Goal: Download file/media

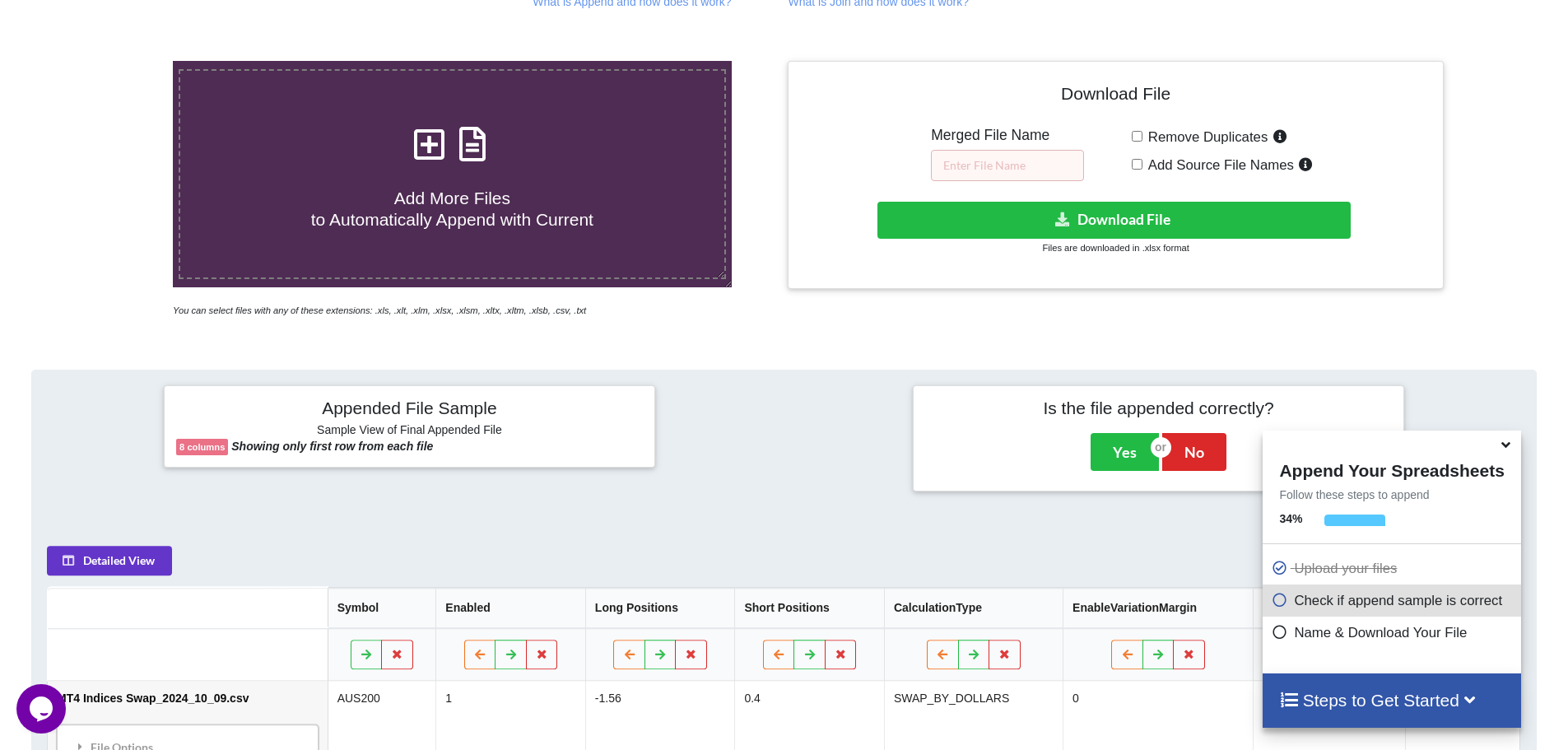
scroll to position [165, 0]
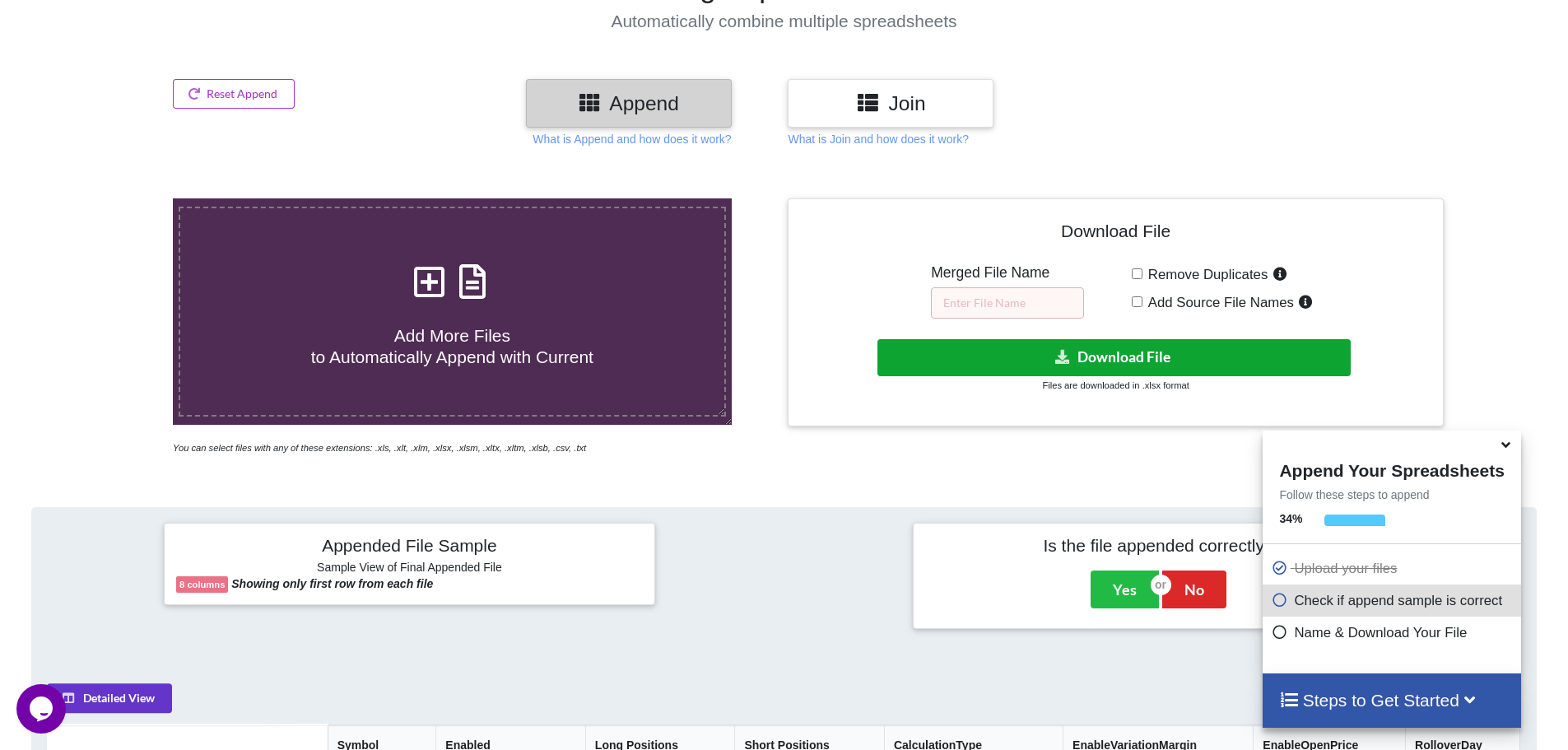
click at [1114, 350] on button "Download File" at bounding box center [1114, 357] width 473 height 37
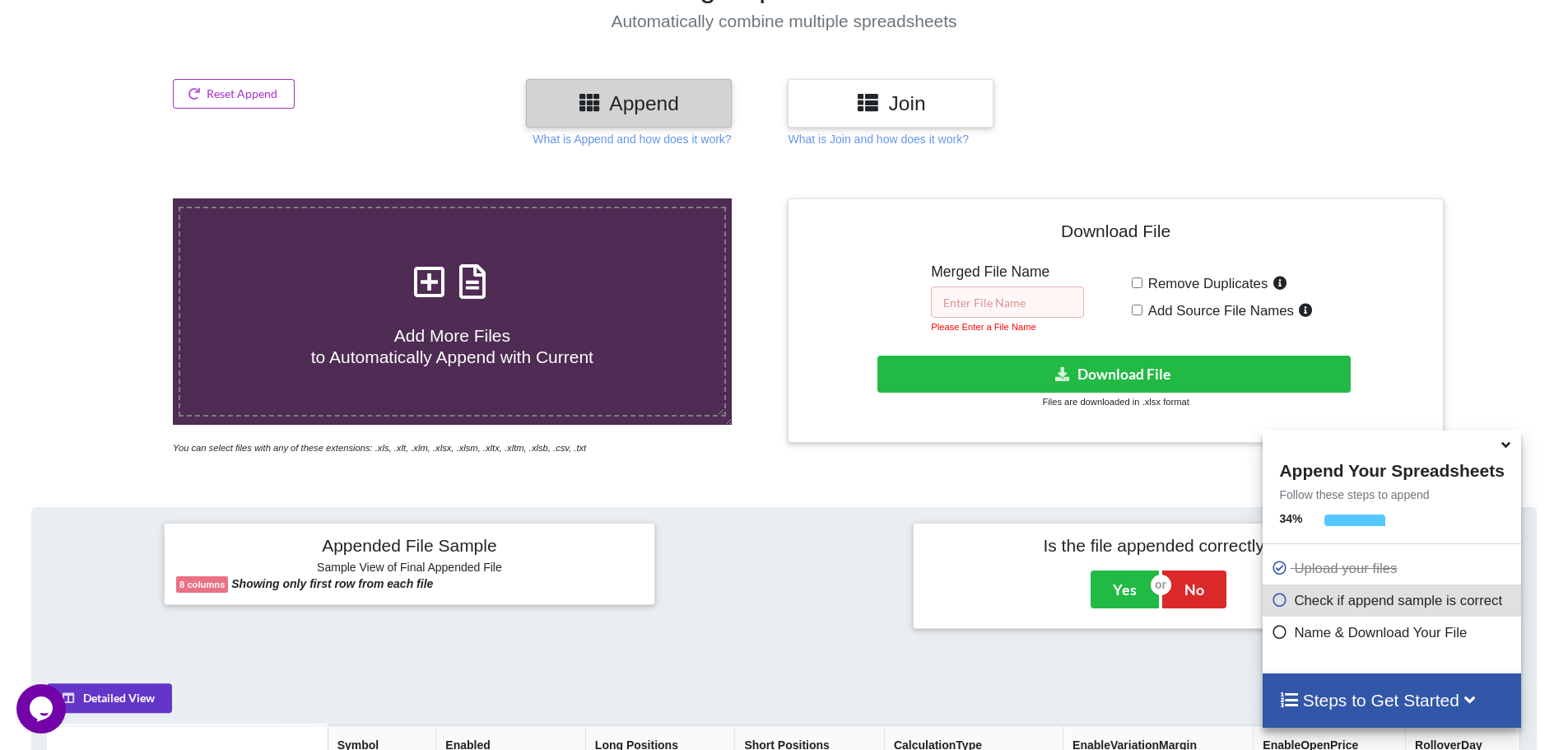
click at [1006, 304] on input "text" at bounding box center [1007, 302] width 153 height 31
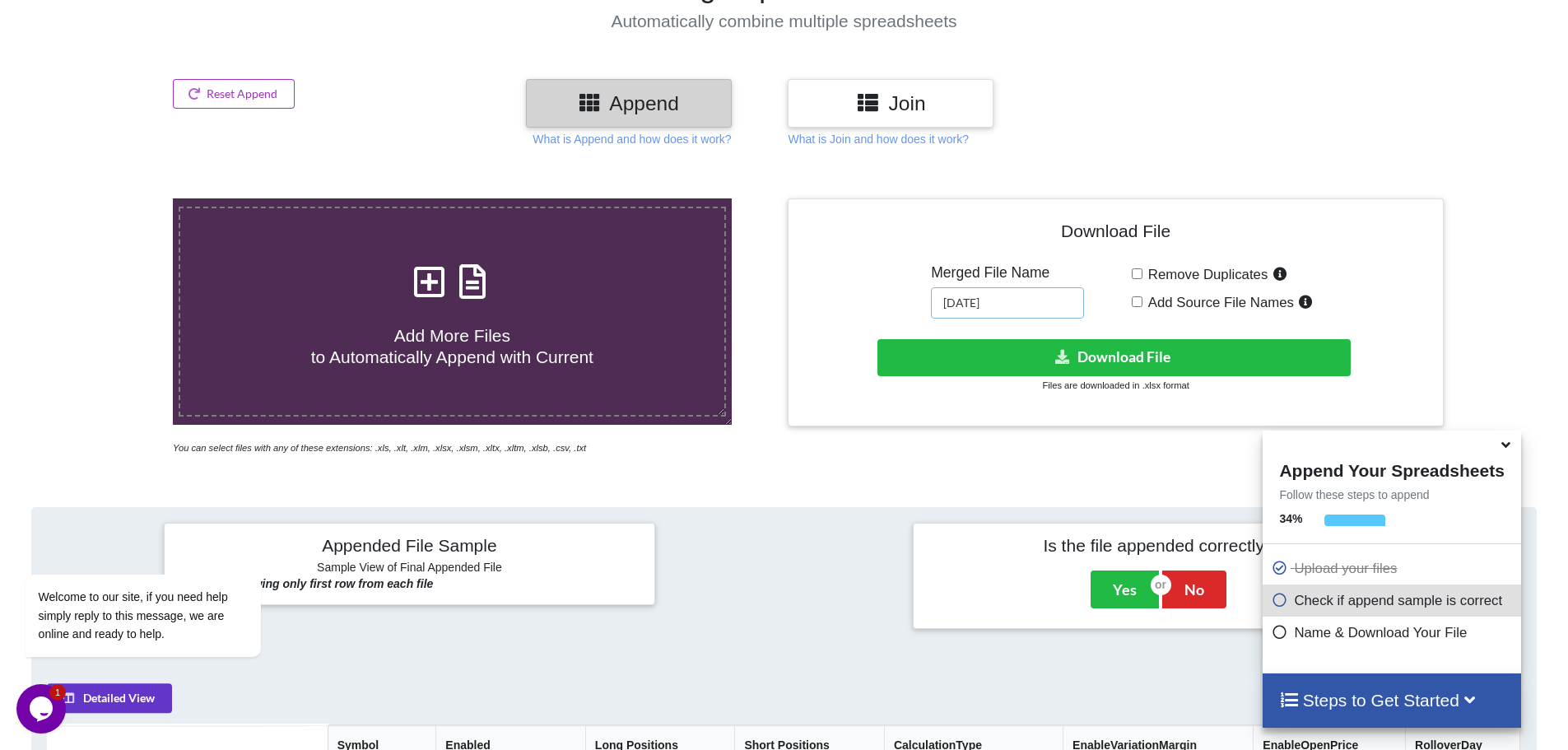
type input "[DATE]"
click at [1000, 352] on button "Download File" at bounding box center [1114, 357] width 473 height 37
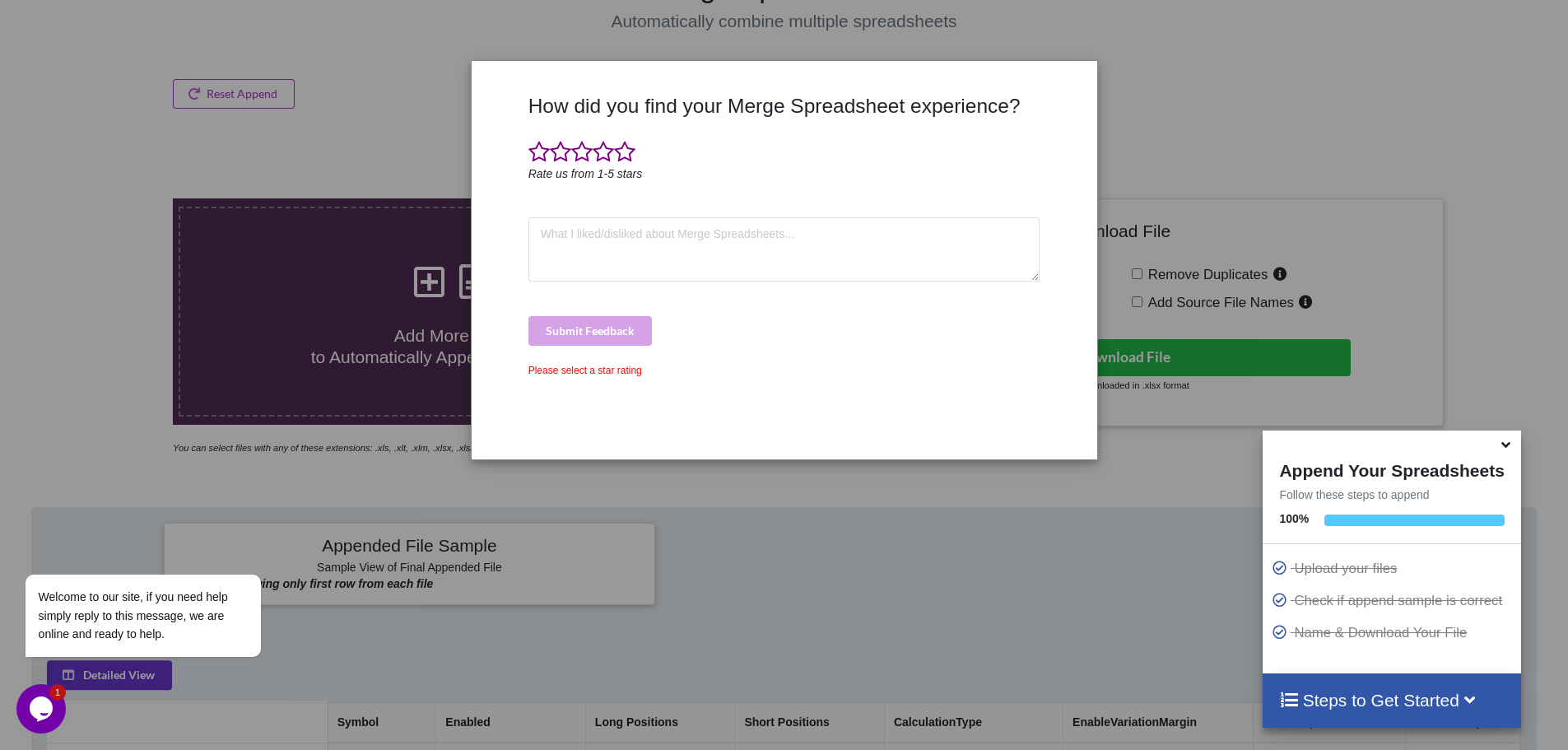
drag, startPoint x: 591, startPoint y: 369, endPoint x: 643, endPoint y: 367, distance: 52.0
click at [593, 369] on div "Please select a star rating" at bounding box center [784, 370] width 512 height 15
click at [1149, 79] on div "How did you find your Merge Spreadsheet experience? Rate us from 1-5 stars Subm…" at bounding box center [784, 375] width 1568 height 750
click at [536, 156] on span at bounding box center [539, 152] width 21 height 23
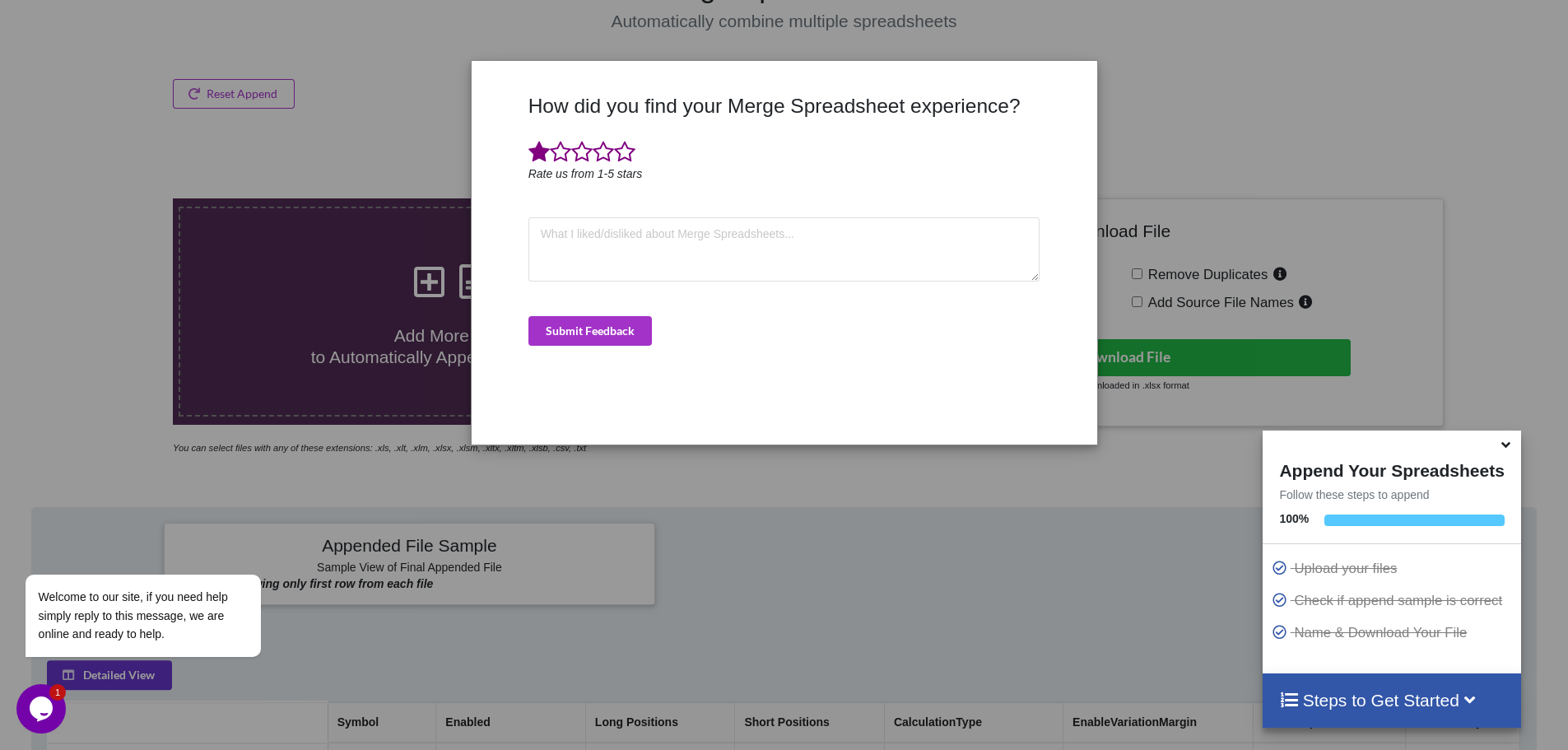
click at [295, 97] on div "How did you find your Merge Spreadsheet experience? Rate us from 1-5 stars Subm…" at bounding box center [784, 375] width 1568 height 750
drag, startPoint x: 446, startPoint y: 225, endPoint x: 728, endPoint y: 202, distance: 282.9
click at [446, 219] on div "How did you find your Merge Spreadsheet experience? Rate us from 1-5 stars Subm…" at bounding box center [784, 375] width 1568 height 750
drag, startPoint x: 1180, startPoint y: 55, endPoint x: 1243, endPoint y: 427, distance: 377.3
click at [1184, 55] on div "How did you find your Merge Spreadsheet experience? Rate us from 1-5 stars Subm…" at bounding box center [784, 375] width 1568 height 750
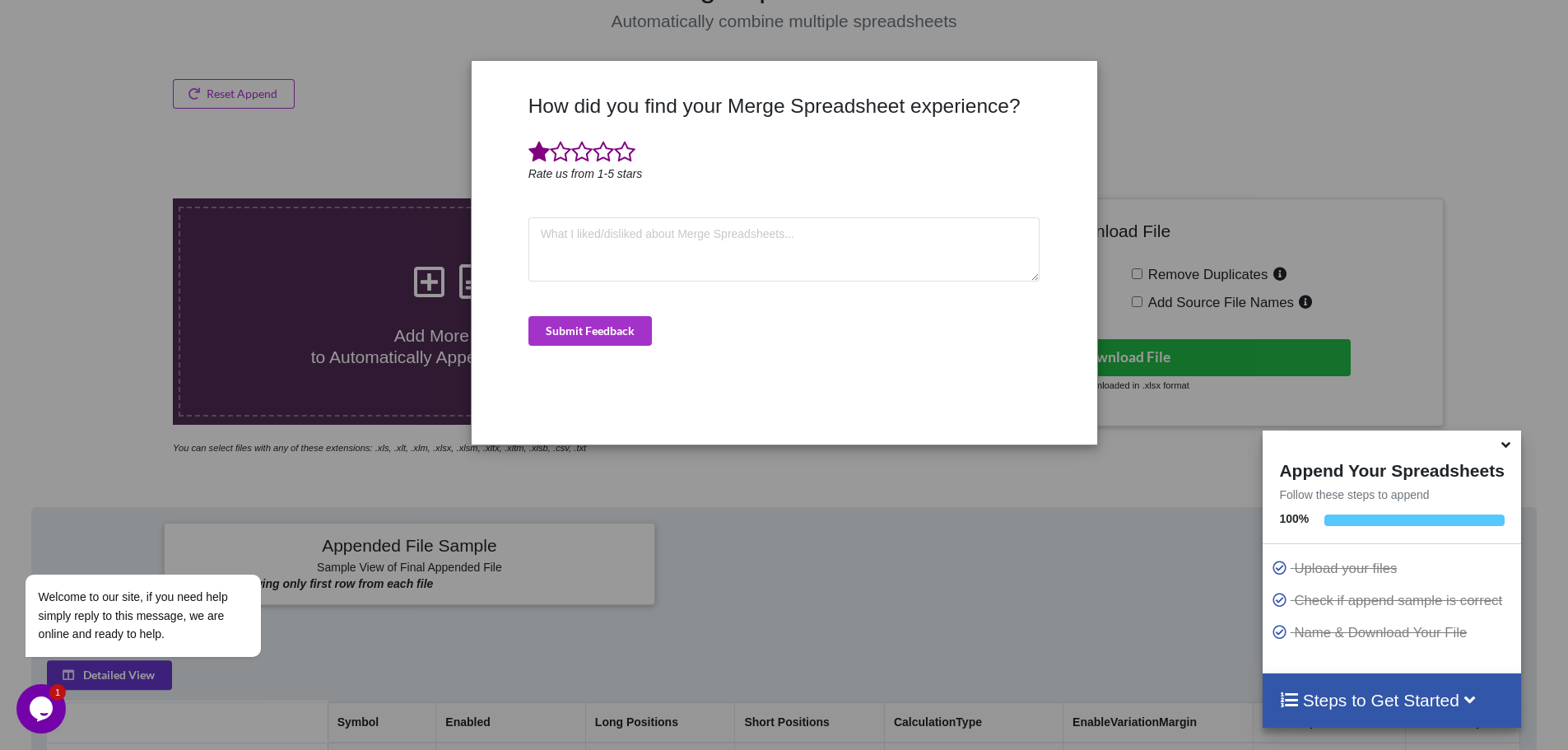
drag, startPoint x: 458, startPoint y: 700, endPoint x: 413, endPoint y: 681, distance: 48.8
click at [429, 686] on div "How did you find your Merge Spreadsheet experience? Rate us from 1-5 stars Subm…" at bounding box center [784, 375] width 1568 height 750
click at [38, 706] on icon "Chat widget" at bounding box center [41, 709] width 23 height 25
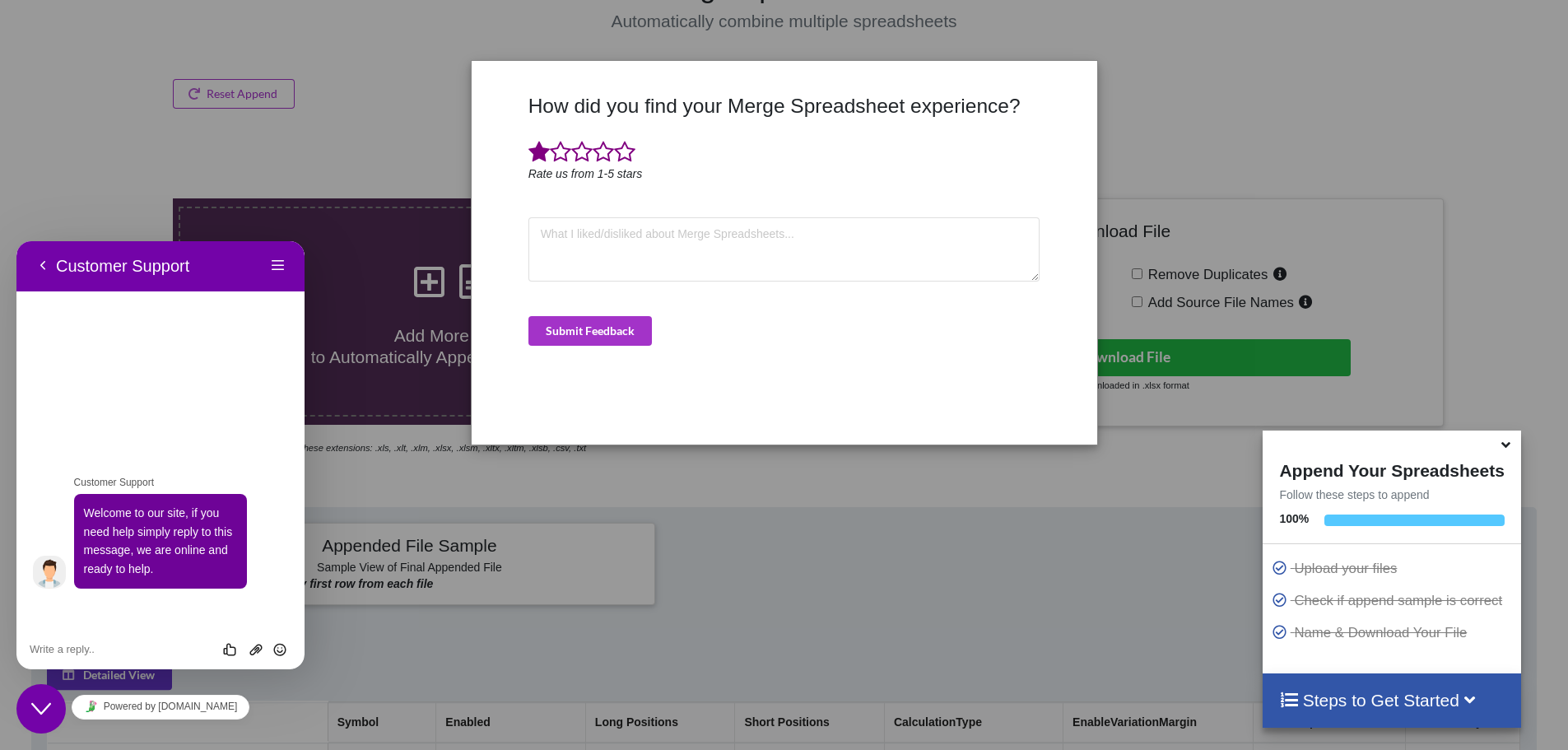
drag, startPoint x: 260, startPoint y: 237, endPoint x: 258, endPoint y: 226, distance: 11.2
click at [258, 241] on html "Back Customer Support Menu Back Rate this chat Upload File Insert emoji Custome…" at bounding box center [161, 454] width 288 height 428
